Goal: Transaction & Acquisition: Subscribe to service/newsletter

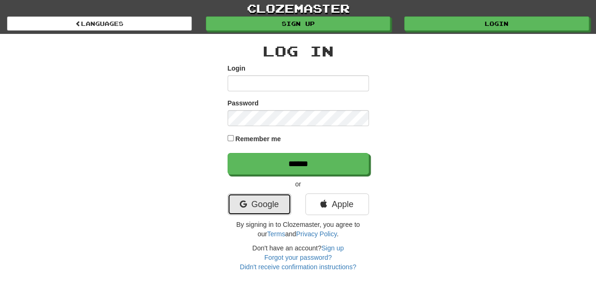
click at [270, 199] on link "Google" at bounding box center [260, 205] width 64 height 22
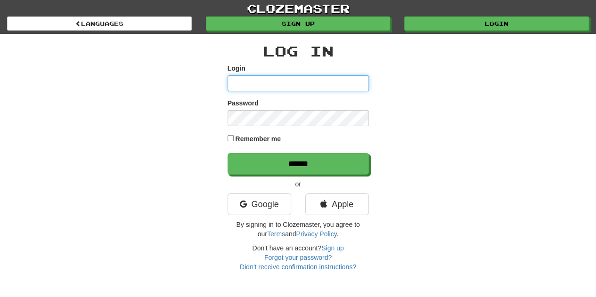
click at [294, 82] on input "Login" at bounding box center [298, 83] width 141 height 16
type input "**********"
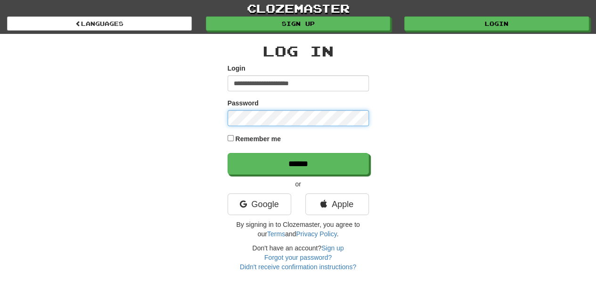
click at [228, 153] on input "******" at bounding box center [298, 164] width 141 height 22
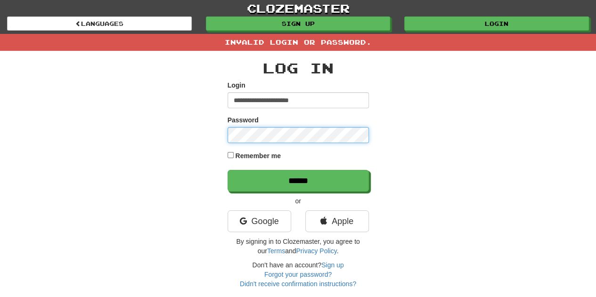
click at [228, 170] on input "******" at bounding box center [298, 181] width 141 height 22
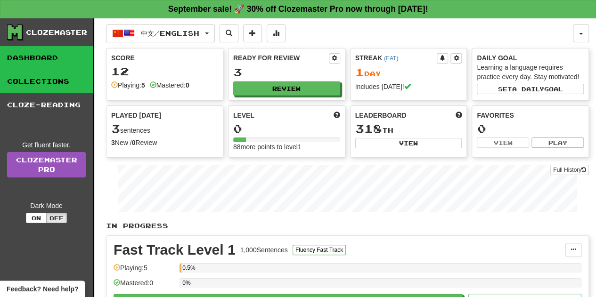
click at [57, 74] on link "Collections" at bounding box center [46, 82] width 93 height 24
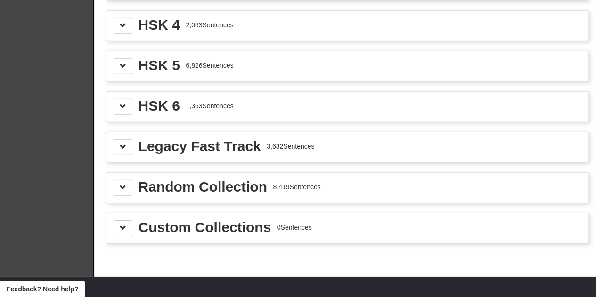
scroll to position [1084, 0]
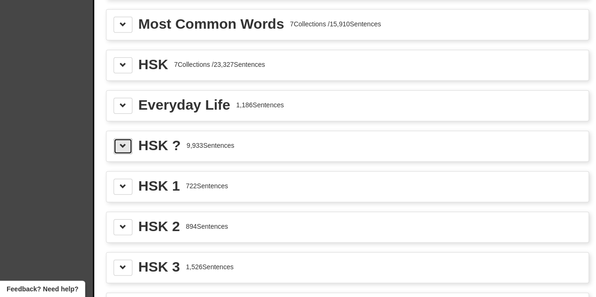
click at [115, 139] on button at bounding box center [123, 147] width 19 height 16
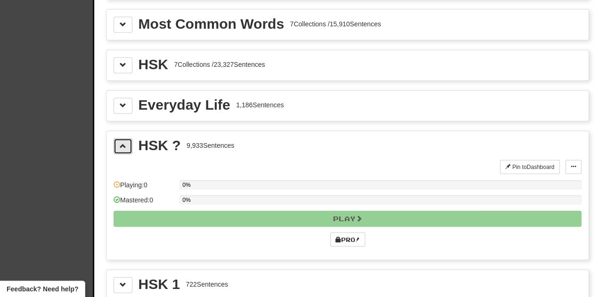
click at [115, 139] on button at bounding box center [123, 147] width 19 height 16
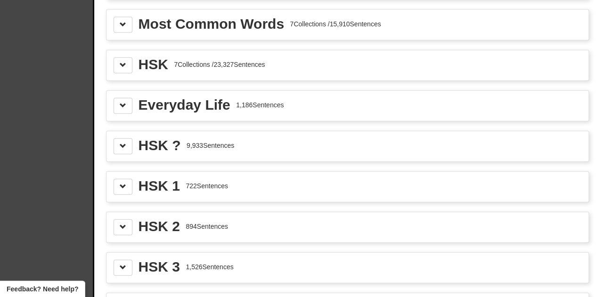
click at [186, 181] on div "722 Sentences" at bounding box center [207, 185] width 42 height 9
click at [124, 180] on button at bounding box center [123, 187] width 19 height 16
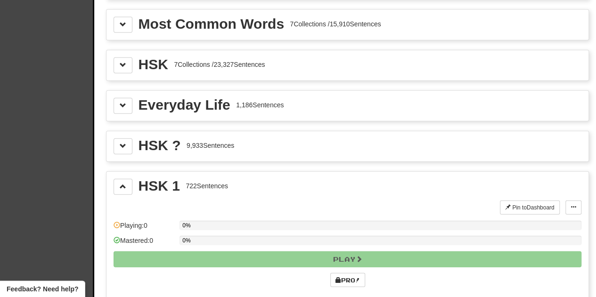
click at [112, 175] on div "HSK 1 722 Sentences Pin to Dashboard Pin to Dashboard Manage Sentences Playing:…" at bounding box center [347, 236] width 482 height 129
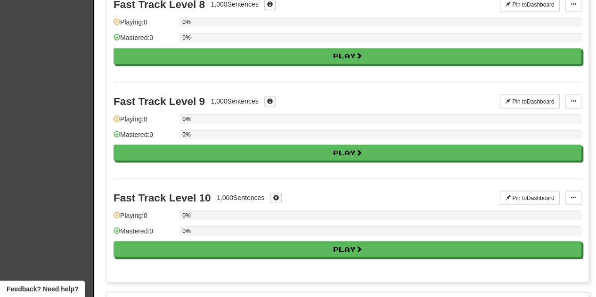
scroll to position [1131, 0]
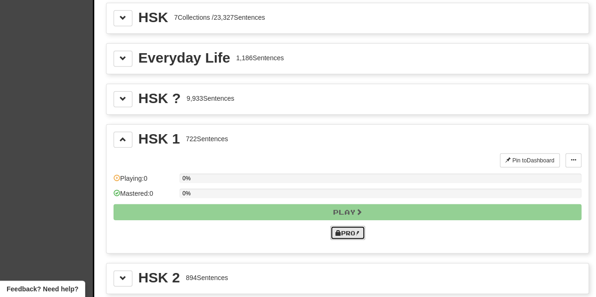
click at [344, 226] on link "Pro!" at bounding box center [347, 233] width 35 height 14
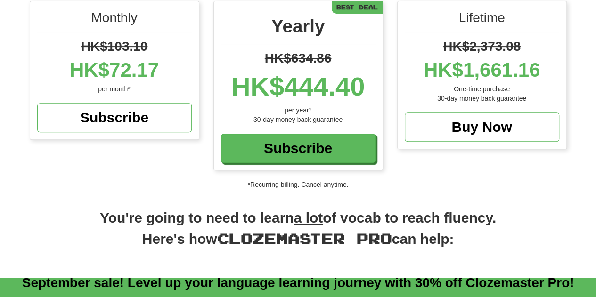
scroll to position [47, 0]
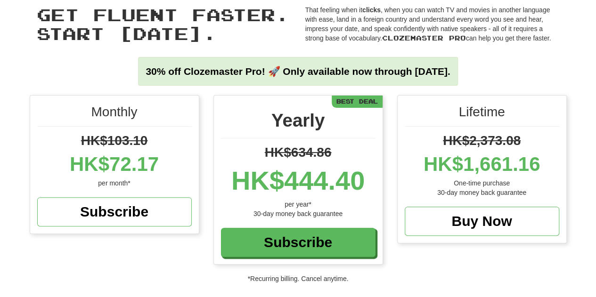
drag, startPoint x: 240, startPoint y: 185, endPoint x: 379, endPoint y: 187, distance: 139.0
click at [379, 187] on div "Yearly HK$634.86 HK$444.40 per year* 30-day money back guarantee Subscribe Best…" at bounding box center [298, 180] width 169 height 169
copy div "HK$444.40"
click at [356, 202] on div "per year*" at bounding box center [298, 204] width 155 height 9
drag, startPoint x: 368, startPoint y: 177, endPoint x: 286, endPoint y: 176, distance: 82.5
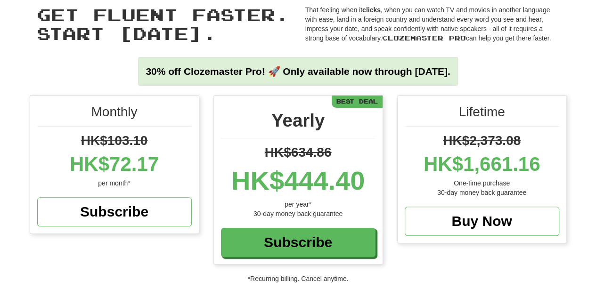
click at [286, 176] on div "HK$444.40" at bounding box center [298, 181] width 155 height 38
copy div "444.40"
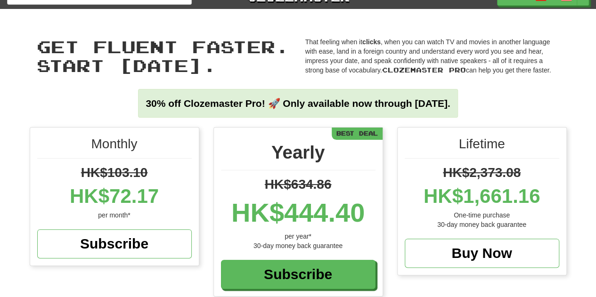
scroll to position [0, 0]
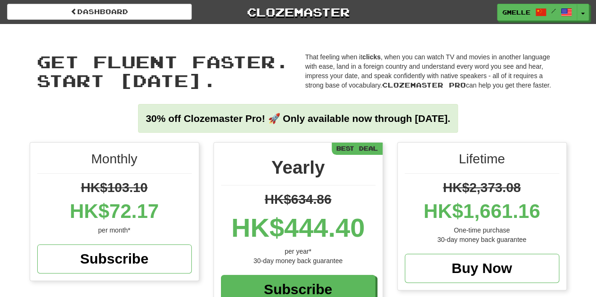
drag, startPoint x: 466, startPoint y: 210, endPoint x: 593, endPoint y: 215, distance: 126.9
click at [593, 215] on div "Monthly HK$103.10 HK$72.17 per month* Subscribe Yearly HK$634.86 HK$444.40 per …" at bounding box center [298, 236] width 596 height 188
copy div "1,661.16"
click at [551, 16] on link "Gmelle /" at bounding box center [538, 12] width 80 height 17
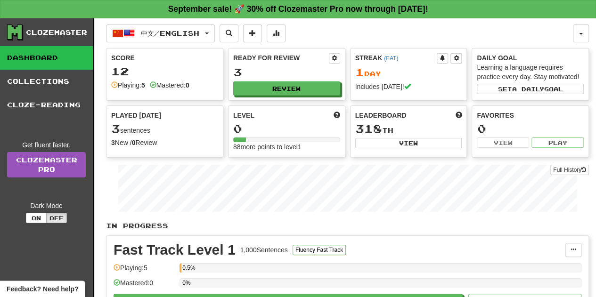
click at [374, 75] on div "1 Day" at bounding box center [408, 72] width 107 height 12
click at [51, 105] on link "Cloze-Reading" at bounding box center [46, 105] width 93 height 24
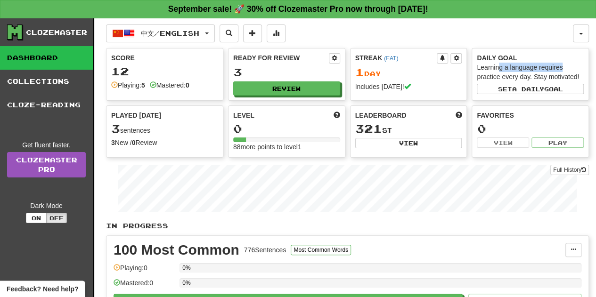
drag, startPoint x: 499, startPoint y: 63, endPoint x: 583, endPoint y: 63, distance: 83.4
click at [583, 63] on div "Learning a language requires practice every day. Stay motivated!" at bounding box center [530, 72] width 107 height 19
